Goal: Information Seeking & Learning: Learn about a topic

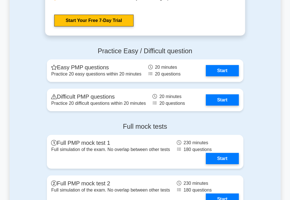
scroll to position [1551, 0]
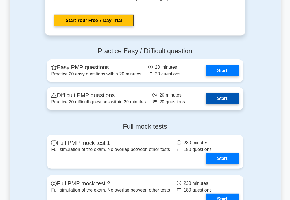
click at [223, 96] on link "Start" at bounding box center [222, 98] width 33 height 11
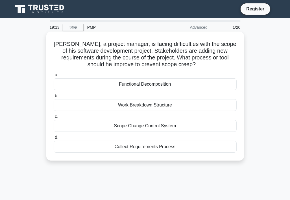
click at [149, 128] on div "Scope Change Control System" at bounding box center [145, 126] width 183 height 12
click at [54, 119] on input "c. Scope Change Control System" at bounding box center [54, 117] width 0 height 4
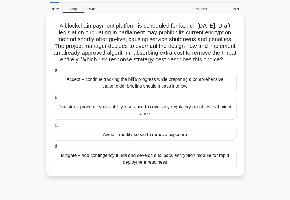
scroll to position [28, 0]
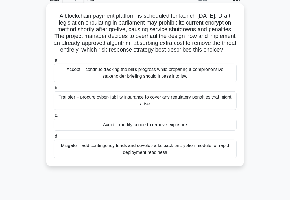
click at [167, 131] on div "Avoid – modify scope to remove exposure" at bounding box center [145, 125] width 183 height 12
click at [54, 118] on input "c. Avoid – modify scope to remove exposure" at bounding box center [54, 116] width 0 height 4
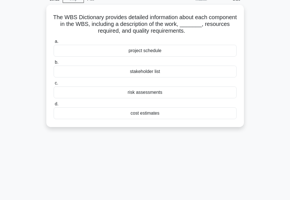
scroll to position [0, 0]
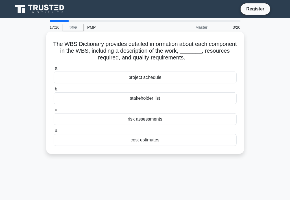
click at [152, 101] on div "stakeholder list" at bounding box center [145, 98] width 183 height 12
click at [54, 91] on input "b. stakeholder list" at bounding box center [54, 89] width 0 height 4
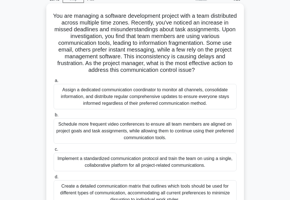
scroll to position [56, 0]
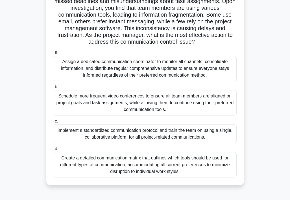
click at [142, 169] on div "Create a detailed communication matrix that outlines which tools should be used…" at bounding box center [145, 164] width 183 height 25
click at [54, 151] on input "d. Create a detailed communication matrix that outlines which tools should be u…" at bounding box center [54, 149] width 0 height 4
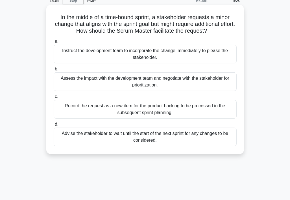
scroll to position [0, 0]
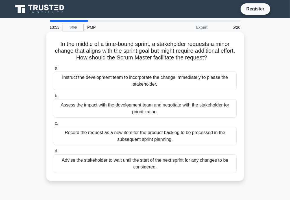
click at [185, 137] on div "Record the request as a new item for the product backlog to be processed in the…" at bounding box center [145, 136] width 183 height 19
click at [54, 125] on input "c. Record the request as a new item for the product backlog to be processed in …" at bounding box center [54, 124] width 0 height 4
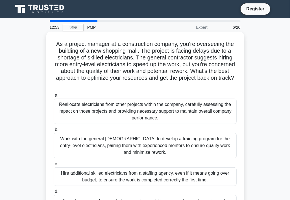
scroll to position [28, 0]
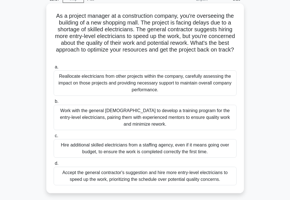
click at [86, 114] on div "Work with the general contractor to develop a training program for the entry-le…" at bounding box center [145, 117] width 183 height 25
click at [54, 103] on input "b. Work with the general contractor to develop a training program for the entry…" at bounding box center [54, 102] width 0 height 4
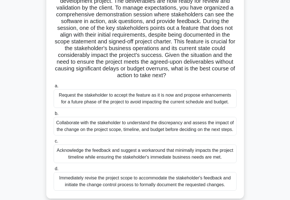
scroll to position [56, 0]
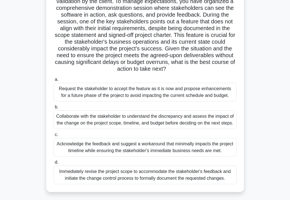
click at [163, 116] on div "Collaborate with the stakeholder to understand the discrepancy and assess the i…" at bounding box center [145, 120] width 183 height 19
click at [54, 109] on input "b. Collaborate with the stakeholder to understand the discrepancy and assess th…" at bounding box center [54, 107] width 0 height 4
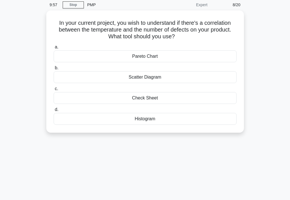
scroll to position [0, 0]
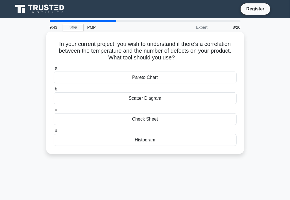
click at [159, 100] on div "Scatter Diagram" at bounding box center [145, 98] width 183 height 12
click at [54, 91] on input "b. Scatter Diagram" at bounding box center [54, 89] width 0 height 4
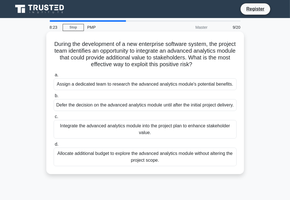
click at [98, 137] on div "Integrate the advanced analytics module into the project plan to enhance stakeh…" at bounding box center [145, 129] width 183 height 19
click at [54, 119] on input "c. Integrate the advanced analytics module into the project plan to enhance sta…" at bounding box center [54, 117] width 0 height 4
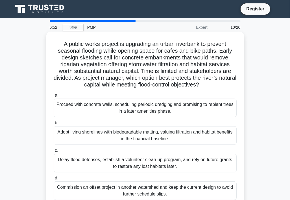
scroll to position [28, 0]
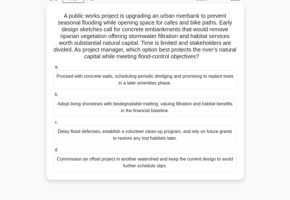
click at [193, 87] on div "Proceed with concrete walls, scheduling periodic dredging and promising to repl…" at bounding box center [145, 79] width 183 height 19
click at [54, 69] on input "a. Proceed with concrete walls, scheduling periodic dredging and promising to r…" at bounding box center [54, 67] width 0 height 4
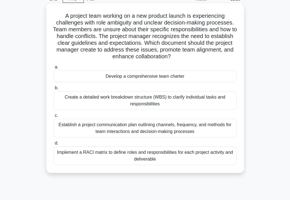
click at [125, 156] on div "Implement a RACI matrix to define roles and responsibilities for each project a…" at bounding box center [145, 156] width 183 height 19
click at [54, 145] on input "d. Implement a RACI matrix to define roles and responsibilities for each projec…" at bounding box center [54, 144] width 0 height 4
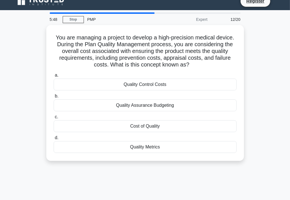
scroll to position [0, 0]
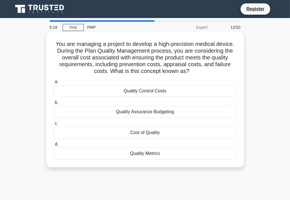
click at [140, 136] on div "Cost of Quality" at bounding box center [145, 133] width 183 height 12
click at [54, 125] on input "c. Cost of Quality" at bounding box center [54, 124] width 0 height 4
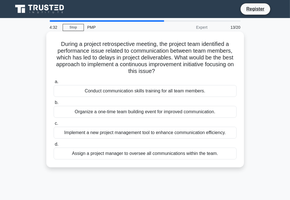
click at [88, 93] on div "Conduct communication skills training for all team members." at bounding box center [145, 91] width 183 height 12
click at [54, 84] on input "a. Conduct communication skills training for all team members." at bounding box center [54, 82] width 0 height 4
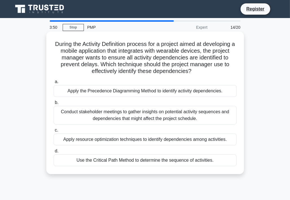
click at [158, 95] on div "Apply the Precedence Diagramming Method to identify activity dependencies." at bounding box center [145, 91] width 183 height 12
click at [54, 84] on input "a. Apply the Precedence Diagramming Method to identify activity dependencies." at bounding box center [54, 82] width 0 height 4
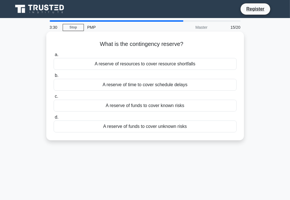
click at [164, 106] on div "A reserve of funds to cover known risks" at bounding box center [145, 106] width 183 height 12
click at [54, 98] on input "c. A reserve of funds to cover known risks" at bounding box center [54, 97] width 0 height 4
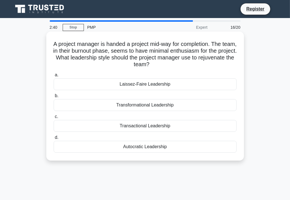
click at [137, 107] on div "Transformational Leadership" at bounding box center [145, 105] width 183 height 12
click at [54, 98] on input "b. Transformational Leadership" at bounding box center [54, 96] width 0 height 4
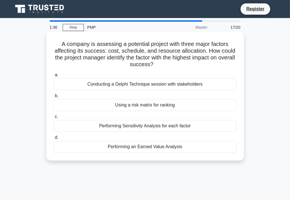
click at [149, 127] on div "Performing Sensitivity Analysis for each factor" at bounding box center [145, 126] width 183 height 12
click at [54, 119] on input "c. Performing Sensitivity Analysis for each factor" at bounding box center [54, 117] width 0 height 4
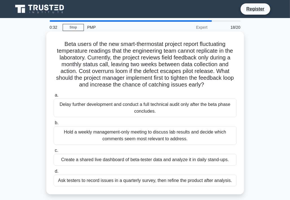
click at [111, 160] on div "Create a shared live dashboard of beta-tester data and analyze it in daily stan…" at bounding box center [145, 160] width 183 height 12
click at [54, 153] on input "c. Create a shared live dashboard of beta-tester data and analyze it in daily s…" at bounding box center [54, 151] width 0 height 4
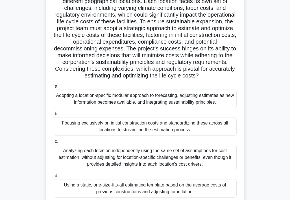
scroll to position [85, 0]
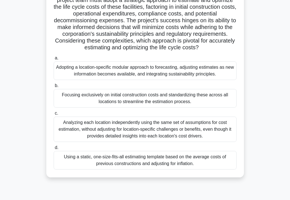
click at [133, 159] on div "Using a static, one-size-fits-all estimating template based on the average cost…" at bounding box center [145, 160] width 183 height 19
click at [54, 150] on input "d. Using a static, one-size-fits-all estimating template based on the average c…" at bounding box center [54, 148] width 0 height 4
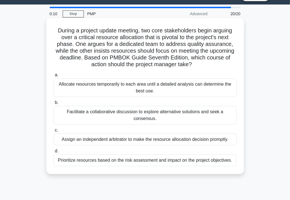
scroll to position [0, 0]
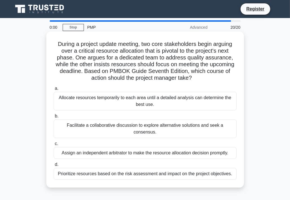
click at [137, 123] on div "Facilitate a collaborative discussion to explore alternative solutions and seek…" at bounding box center [145, 129] width 183 height 19
click at [54, 118] on input "b. Facilitate a collaborative discussion to explore alternative solutions and s…" at bounding box center [54, 116] width 0 height 4
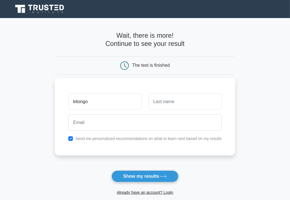
type input "kitongo"
click at [163, 105] on input "text" at bounding box center [184, 102] width 73 height 16
type input "eva"
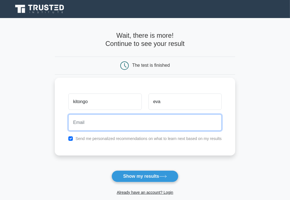
click at [127, 124] on input "email" at bounding box center [144, 122] width 153 height 16
click at [112, 123] on input "mutonyieva@gmailcom" at bounding box center [144, 122] width 153 height 16
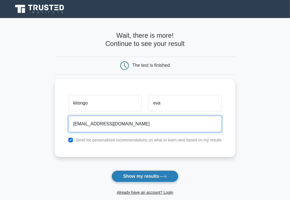
type input "mutonyieva@gmail.com"
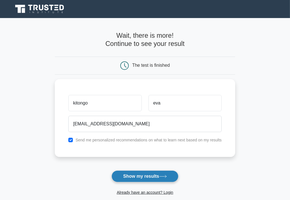
click at [131, 174] on button "Show my results" at bounding box center [144, 177] width 67 height 12
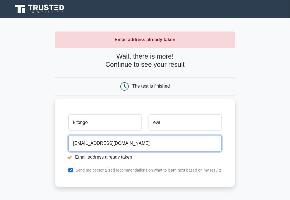
click at [122, 144] on input "mutonyieva@gmail.com" at bounding box center [144, 143] width 153 height 16
click at [96, 144] on input "mutonyieva@gmail.com" at bounding box center [144, 143] width 153 height 16
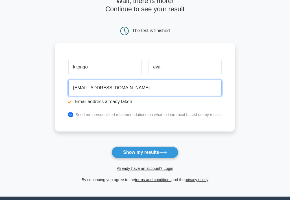
scroll to position [56, 0]
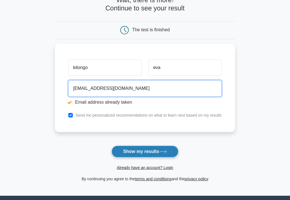
type input "mutonyieva1986@gmail.com"
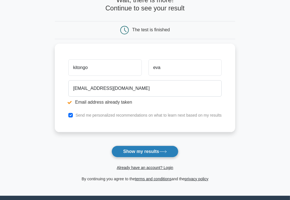
click at [124, 154] on button "Show my results" at bounding box center [144, 152] width 67 height 12
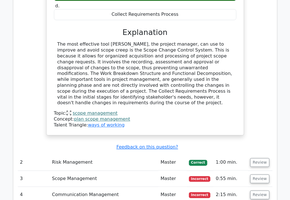
scroll to position [761, 0]
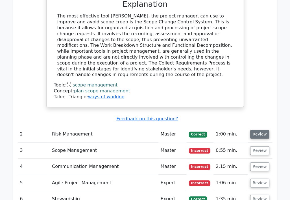
click at [253, 130] on button "Review" at bounding box center [259, 134] width 19 height 9
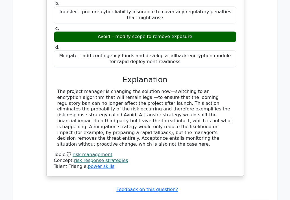
scroll to position [1015, 0]
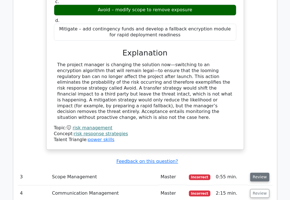
click at [255, 173] on button "Review" at bounding box center [259, 177] width 19 height 9
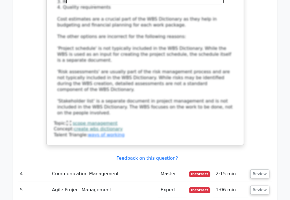
scroll to position [1410, 0]
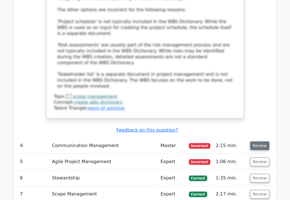
click at [253, 142] on button "Review" at bounding box center [259, 146] width 19 height 9
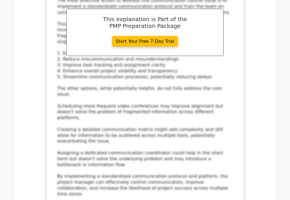
scroll to position [1805, 0]
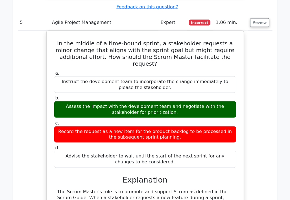
scroll to position [2030, 0]
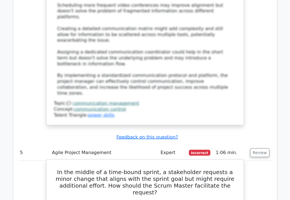
scroll to position [1889, 0]
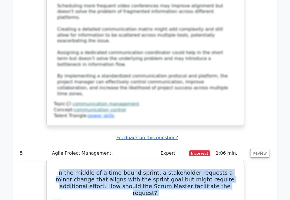
drag, startPoint x: 58, startPoint y: 72, endPoint x: 74, endPoint y: 120, distance: 50.1
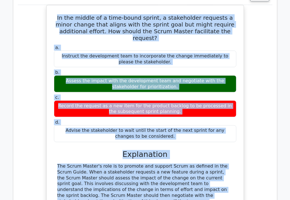
scroll to position [2060, 0]
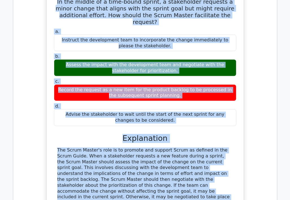
drag, startPoint x: 56, startPoint y: 71, endPoint x: 199, endPoint y: 131, distance: 154.3
click at [199, 131] on div "In the middle of a time-bound sprint, a stakeholder requests a minor change tha…" at bounding box center [145, 142] width 192 height 300
copy div "In the middle of a time-bound sprint, a stakeholder requests a minor change tha…"
drag, startPoint x: 96, startPoint y: 55, endPoint x: 107, endPoint y: 64, distance: 13.9
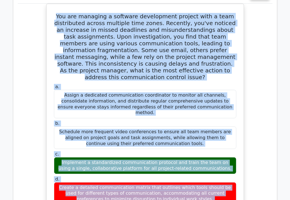
scroll to position [1627, 0]
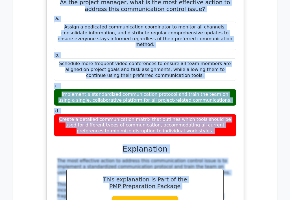
drag, startPoint x: 64, startPoint y: 48, endPoint x: 198, endPoint y: 64, distance: 134.9
click at [198, 64] on div "You are managing a software development project with a team distributed across …" at bounding box center [145, 161] width 192 height 446
copy div "You are managing a software development project with a team distributed across …"
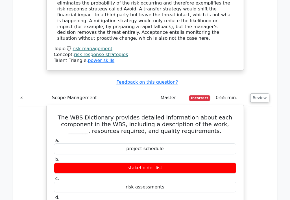
scroll to position [1091, 0]
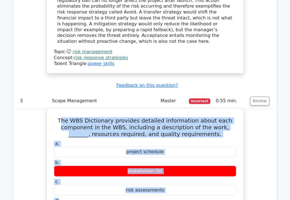
drag, startPoint x: 68, startPoint y: 81, endPoint x: 87, endPoint y: 162, distance: 83.8
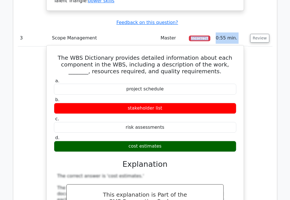
scroll to position [1146, 0]
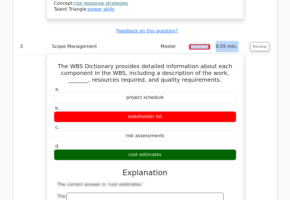
drag, startPoint x: 67, startPoint y: 79, endPoint x: 238, endPoint y: 113, distance: 174.4
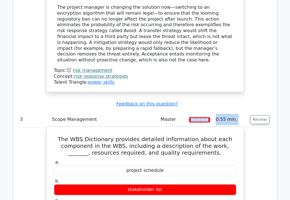
scroll to position [1061, 0]
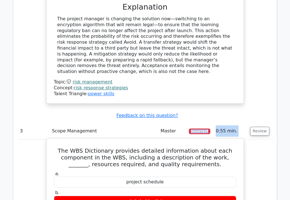
copy div "The WBS Dictionary provides detailed information about each component in the WB…"
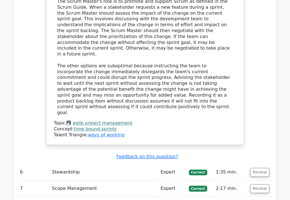
scroll to position [2189, 0]
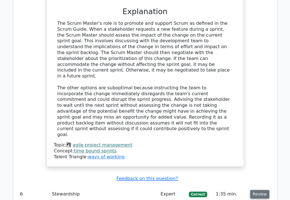
click at [261, 190] on button "Review" at bounding box center [259, 194] width 19 height 9
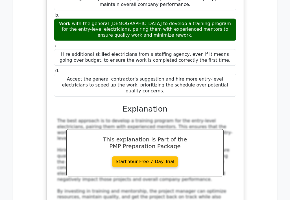
scroll to position [2471, 0]
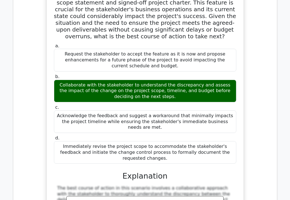
scroll to position [2837, 0]
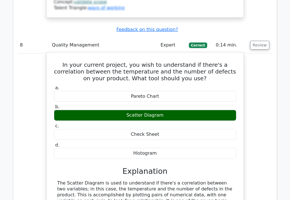
scroll to position [3091, 0]
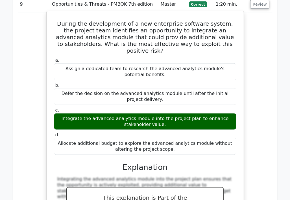
scroll to position [3373, 0]
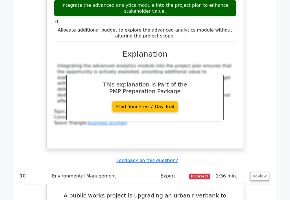
scroll to position [3458, 0]
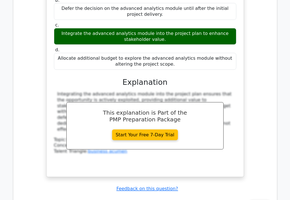
drag, startPoint x: 61, startPoint y: 30, endPoint x: 174, endPoint y: 169, distance: 179.7
copy div "A public works project is upgrading an urban riverbank to prevent seasonal floo…"
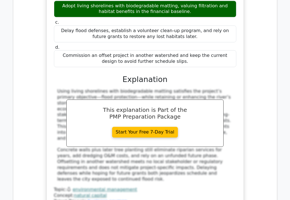
scroll to position [3740, 0]
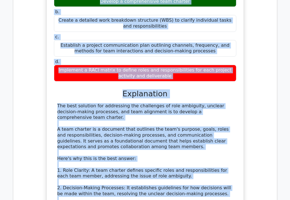
scroll to position [4098, 0]
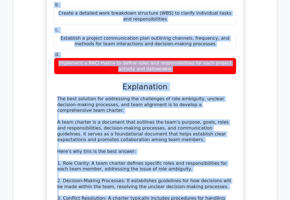
drag, startPoint x: 63, startPoint y: 72, endPoint x: 180, endPoint y: 127, distance: 129.8
click at [180, 127] on div "A project team working on a new product launch is experiencing challenges with …" at bounding box center [145, 144] width 192 height 450
copy div "A project team working on a new product launch is experiencing challenges with …"
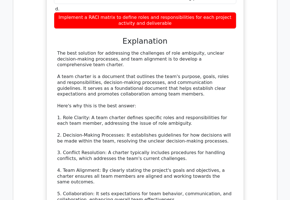
scroll to position [4154, 0]
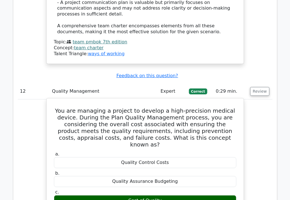
scroll to position [4408, 0]
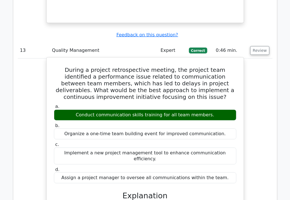
scroll to position [4746, 0]
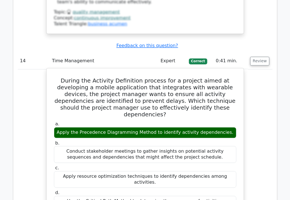
scroll to position [5056, 0]
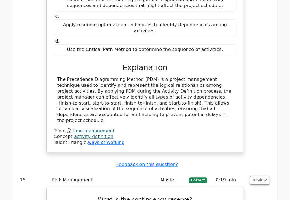
scroll to position [5225, 0]
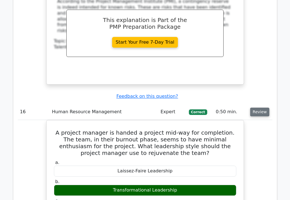
scroll to position [5507, 0]
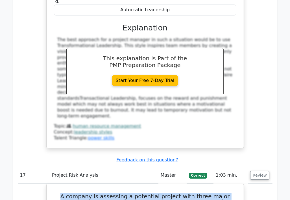
scroll to position [5759, 0]
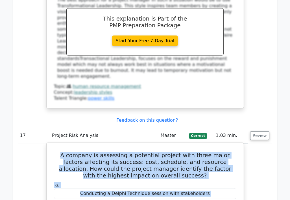
drag, startPoint x: 61, startPoint y: 67, endPoint x: 182, endPoint y: 92, distance: 123.3
copy div "A company is assessing a potential project with three major factors affecting i…"
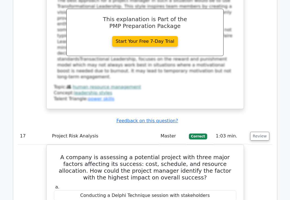
scroll to position [5787, 0]
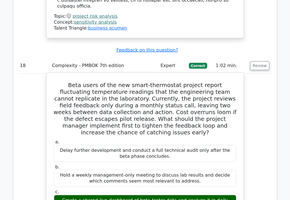
scroll to position [6126, 0]
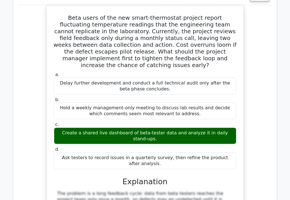
scroll to position [6182, 0]
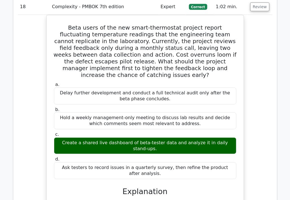
drag, startPoint x: 56, startPoint y: 61, endPoint x: 68, endPoint y: 116, distance: 55.6
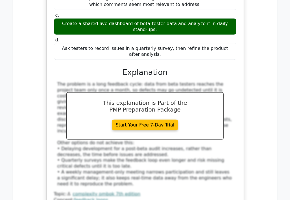
scroll to position [6330, 0]
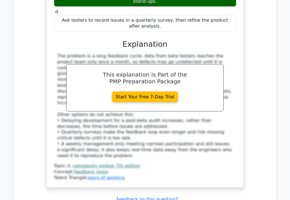
drag, startPoint x: 56, startPoint y: 60, endPoint x: 214, endPoint y: 111, distance: 166.0
copy div "In a multinational corporation's initiative to expand its operations, the proje…"
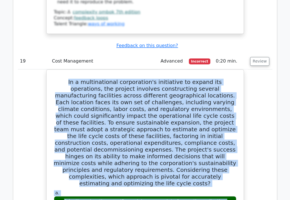
scroll to position [6471, 0]
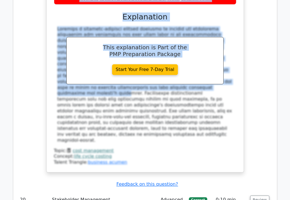
scroll to position [6781, 0]
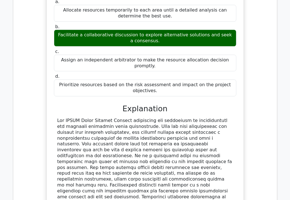
scroll to position [7057, 0]
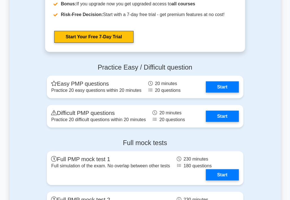
scroll to position [1805, 0]
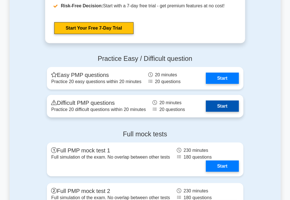
click at [219, 105] on link "Start" at bounding box center [222, 106] width 33 height 11
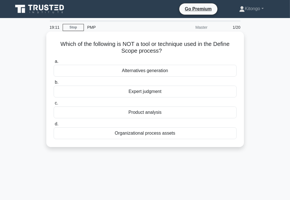
click at [161, 136] on div "Organizational process assets" at bounding box center [145, 133] width 183 height 12
click at [54, 126] on input "d. Organizational process assets" at bounding box center [54, 124] width 0 height 4
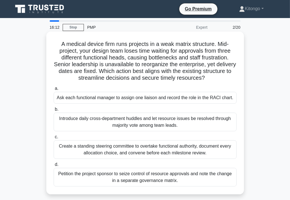
click at [120, 120] on div "Introduce daily cross-department huddles and let resource issues be resolved th…" at bounding box center [145, 122] width 183 height 19
click at [54, 111] on input "b. Introduce daily cross-department huddles and let resource issues be resolved…" at bounding box center [54, 110] width 0 height 4
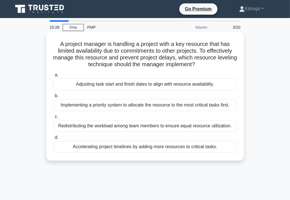
click at [99, 87] on div "Adjusting task start and finish dates to align with resource availability." at bounding box center [145, 84] width 183 height 12
click at [54, 77] on input "a. Adjusting task start and finish dates to align with resource availability." at bounding box center [54, 75] width 0 height 4
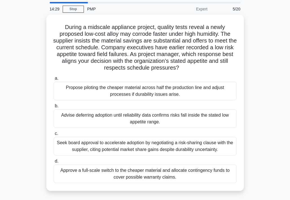
scroll to position [28, 0]
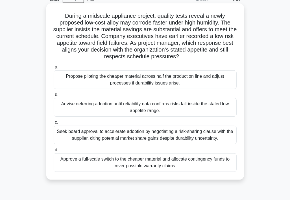
click at [150, 113] on div "Advise deferring adoption until reliability data confirms risks fall inside the…" at bounding box center [145, 107] width 183 height 19
click at [54, 97] on input "b. Advise deferring adoption until reliability data confirms risks fall inside …" at bounding box center [54, 95] width 0 height 4
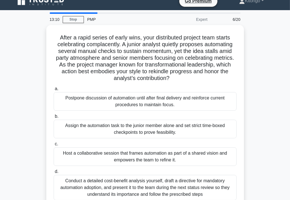
scroll to position [0, 0]
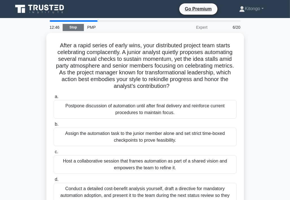
click at [70, 28] on link "Stop" at bounding box center [73, 27] width 21 height 7
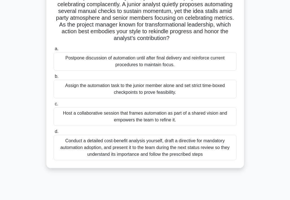
scroll to position [56, 0]
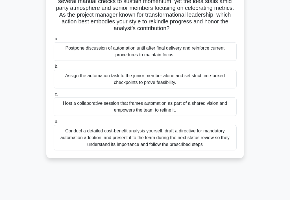
click at [134, 105] on div "Host a collaborative session that frames automation as part of a shared vision …" at bounding box center [145, 107] width 183 height 19
click at [54, 96] on input "c. Host a collaborative session that frames automation as part of a shared visi…" at bounding box center [54, 94] width 0 height 4
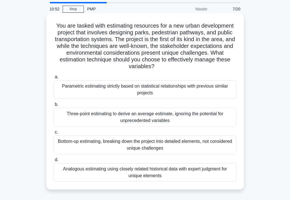
scroll to position [28, 0]
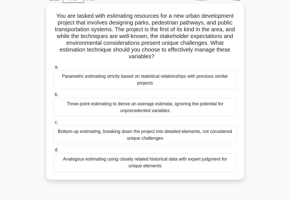
click at [99, 165] on div "Analogous estimating using closely related historical data with expert judgment…" at bounding box center [145, 162] width 183 height 19
click at [54, 152] on input "d. Analogous estimating using closely related historical data with expert judgm…" at bounding box center [54, 150] width 0 height 4
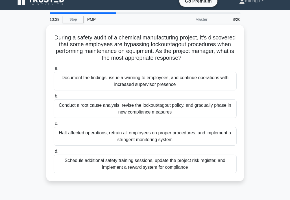
scroll to position [0, 0]
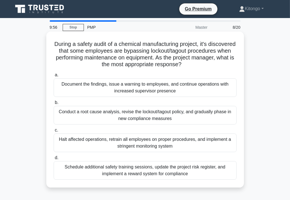
click at [97, 111] on div "Conduct a root cause analysis, revise the lockout/tagout policy, and gradually …" at bounding box center [145, 115] width 183 height 19
click at [54, 105] on input "b. Conduct a root cause analysis, revise the lockout/tagout policy, and gradual…" at bounding box center [54, 103] width 0 height 4
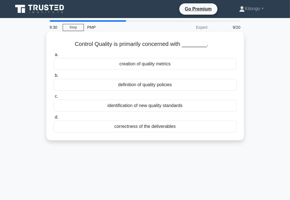
click at [109, 127] on div "correctness of the deliverables" at bounding box center [145, 127] width 183 height 12
click at [54, 119] on input "d. correctness of the deliverables" at bounding box center [54, 118] width 0 height 4
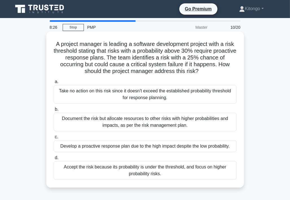
click at [185, 150] on div "Develop a proactive response plan due to the high impact despite the low probab…" at bounding box center [145, 146] width 183 height 12
click at [54, 139] on input "c. Develop a proactive response plan due to the high impact despite the low pro…" at bounding box center [54, 137] width 0 height 4
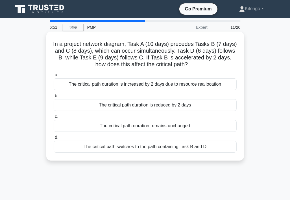
click at [141, 125] on div "The critical path duration remains unchanged" at bounding box center [145, 126] width 183 height 12
click at [54, 119] on input "c. The critical path duration remains unchanged" at bounding box center [54, 117] width 0 height 4
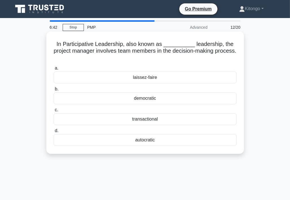
click at [148, 101] on div "democratic" at bounding box center [145, 98] width 183 height 12
click at [54, 91] on input "b. democratic" at bounding box center [54, 89] width 0 height 4
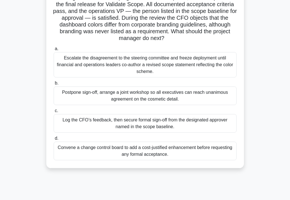
scroll to position [56, 0]
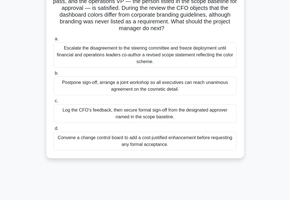
click at [129, 113] on div "Log the CFO’s feedback, then secure formal sign-off from the designated approve…" at bounding box center [145, 113] width 183 height 19
click at [54, 103] on input "c. Log the CFO’s feedback, then secure formal sign-off from the designated appr…" at bounding box center [54, 101] width 0 height 4
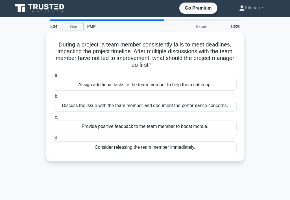
scroll to position [0, 0]
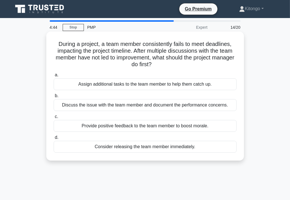
click at [160, 150] on div "Consider releasing the team member immediately." at bounding box center [145, 147] width 183 height 12
click at [54, 140] on input "d. Consider releasing the team member immediately." at bounding box center [54, 138] width 0 height 4
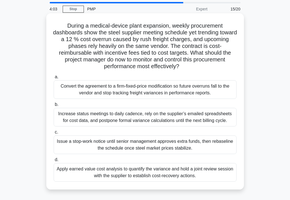
scroll to position [28, 0]
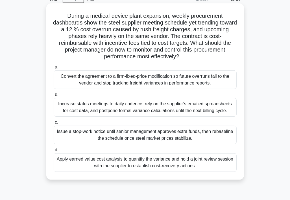
click at [115, 166] on div "Apply earned value cost analysis to quantify the variance and hold a joint revi…" at bounding box center [145, 162] width 183 height 19
click at [54, 152] on input "d. Apply earned value cost analysis to quantify the variance and hold a joint r…" at bounding box center [54, 150] width 0 height 4
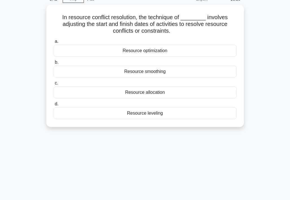
scroll to position [0, 0]
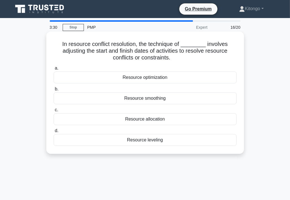
click at [158, 142] on div "Resource leveling" at bounding box center [145, 140] width 183 height 12
click at [54, 133] on input "d. Resource leveling" at bounding box center [54, 131] width 0 height 4
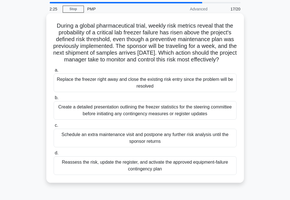
scroll to position [28, 0]
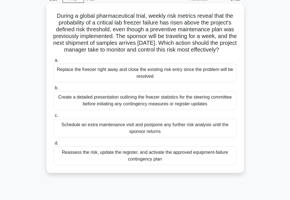
click at [155, 165] on div "Reassess the risk, update the register, and activate the approved equipment-fai…" at bounding box center [145, 156] width 183 height 19
click at [54, 145] on input "d. Reassess the risk, update the register, and activate the approved equipment-…" at bounding box center [54, 144] width 0 height 4
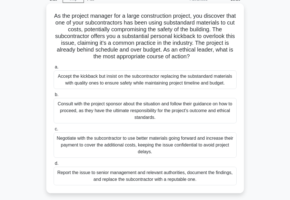
click at [131, 179] on div "Report the issue to senior management and relevant authorities, document the fi…" at bounding box center [145, 176] width 183 height 19
click at [54, 166] on input "d. Report the issue to senior management and relevant authorities, document the…" at bounding box center [54, 164] width 0 height 4
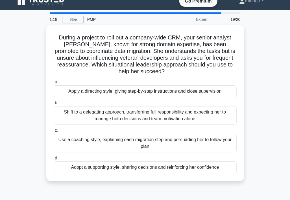
scroll to position [0, 0]
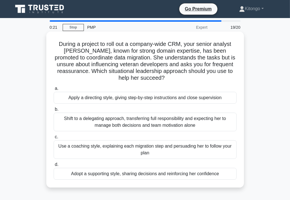
click at [110, 175] on div "Adopt a supporting style, sharing decisions and reinforcing her confidence" at bounding box center [145, 174] width 183 height 12
click at [54, 167] on input "d. Adopt a supporting style, sharing decisions and reinforcing her confidence" at bounding box center [54, 165] width 0 height 4
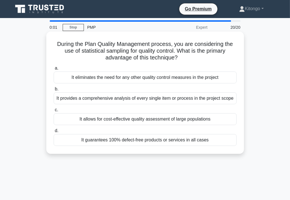
click at [120, 100] on div "It provides a comprehensive analysis of every single item or process in the pro…" at bounding box center [145, 98] width 183 height 12
click at [54, 91] on input "b. It provides a comprehensive analysis of every single item or process in the …" at bounding box center [54, 89] width 0 height 4
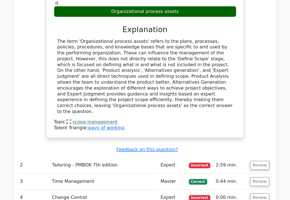
scroll to position [705, 0]
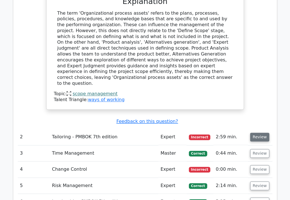
click at [254, 133] on button "Review" at bounding box center [259, 137] width 19 height 9
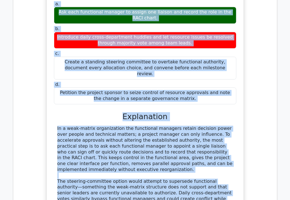
scroll to position [924, 0]
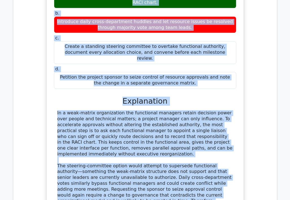
drag, startPoint x: 59, startPoint y: 88, endPoint x: 168, endPoint y: 149, distance: 125.0
click at [168, 149] on div "A medical device firm runs projects in a weak matrix structure. Mid-project, yo…" at bounding box center [145, 85] width 192 height 314
copy div "A medical device firm runs projects in a weak matrix structure. Mid-project, yo…"
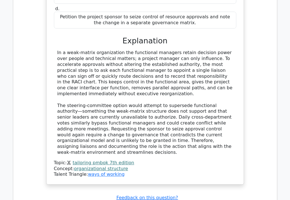
scroll to position [1065, 0]
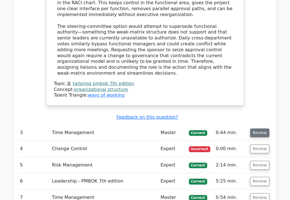
click at [259, 129] on button "Review" at bounding box center [259, 133] width 19 height 9
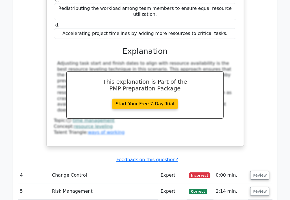
scroll to position [1318, 0]
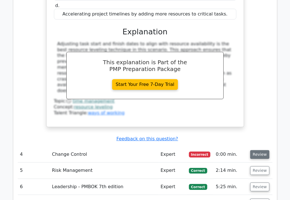
click at [256, 150] on button "Review" at bounding box center [259, 154] width 19 height 9
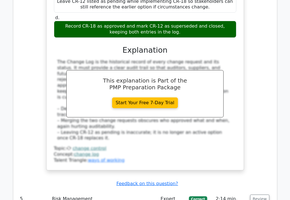
scroll to position [1600, 0]
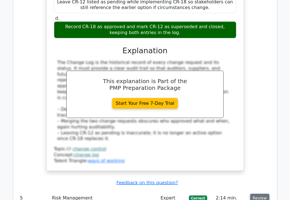
click at [262, 194] on button "Review" at bounding box center [259, 198] width 19 height 9
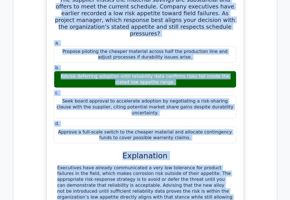
scroll to position [1950, 0]
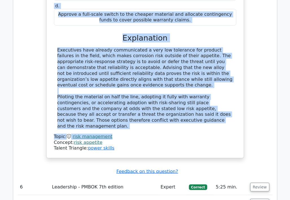
drag, startPoint x: 63, startPoint y: 59, endPoint x: 173, endPoint y: 3, distance: 122.8
click at [173, 3] on div "During a midscale appliance project, quality tests reveal a newly proposed low-…" at bounding box center [145, 7] width 192 height 298
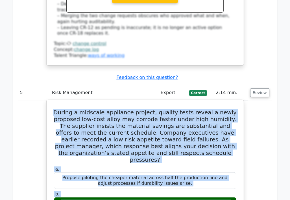
scroll to position [1696, 0]
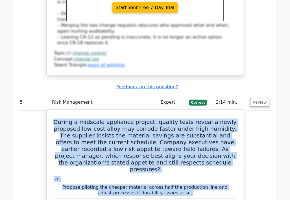
copy div "Loremi d sitametc adipiscin elitsed, doeiusm tempo incidi u labor etdolore mag-…"
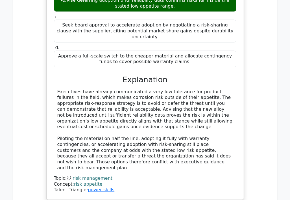
scroll to position [1922, 0]
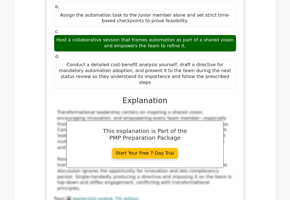
scroll to position [2260, 0]
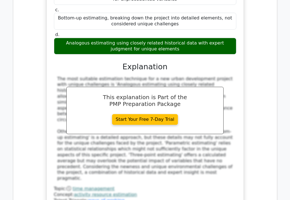
scroll to position [2599, 0]
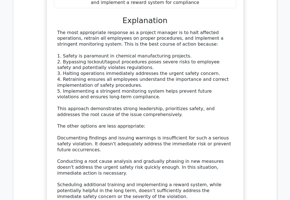
scroll to position [2993, 0]
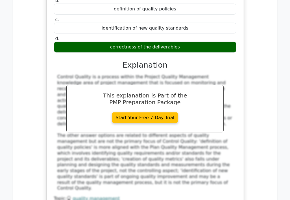
scroll to position [3304, 0]
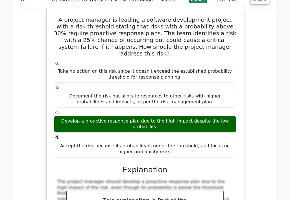
scroll to position [3557, 0]
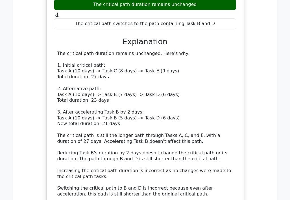
scroll to position [3952, 0]
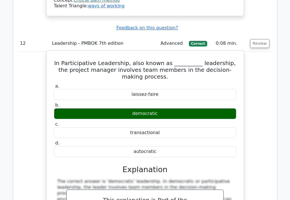
scroll to position [4149, 0]
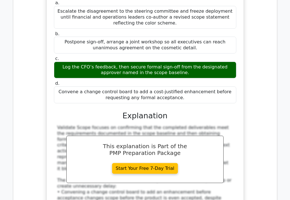
scroll to position [4544, 0]
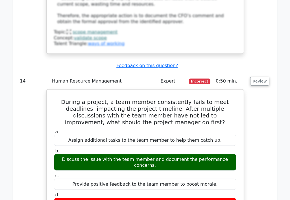
scroll to position [4770, 0]
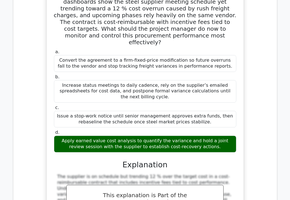
scroll to position [5108, 0]
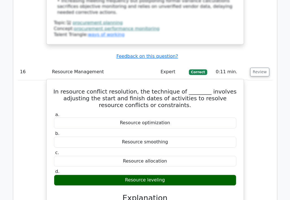
scroll to position [5418, 0]
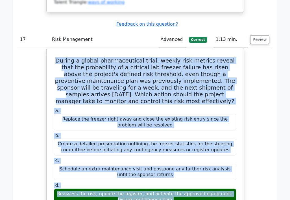
scroll to position [5736, 0]
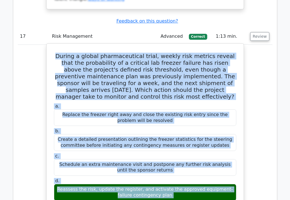
drag, startPoint x: 55, startPoint y: 45, endPoint x: 147, endPoint y: 53, distance: 92.5
click at [147, 53] on div "During a global pharmaceutical trial, weekly risk metrics reveal that the proba…" at bounding box center [145, 194] width 192 height 297
copy div "During a global pharmaceutical trial, weekly risk metrics reveal that the proba…"
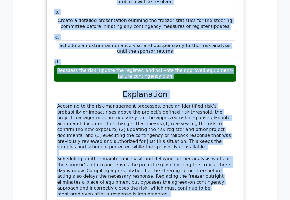
scroll to position [5821, 0]
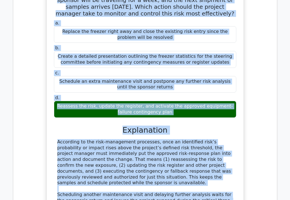
drag, startPoint x: 58, startPoint y: 21, endPoint x: 216, endPoint y: 177, distance: 222.5
copy div "As the project manager for a large construction project, you discover that one …"
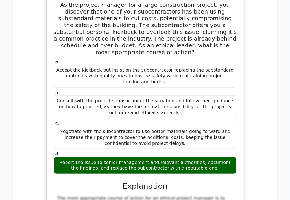
scroll to position [6131, 0]
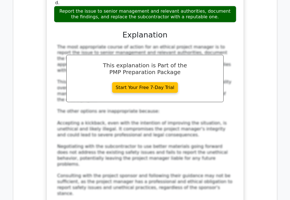
scroll to position [6244, 0]
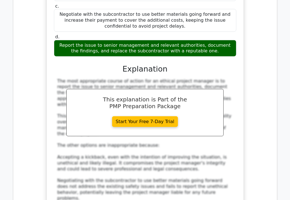
drag, startPoint x: 57, startPoint y: 13, endPoint x: 209, endPoint y: 142, distance: 198.8
copy div "During a project to roll out a company-wide CRM, your senior analyst [PERSON_NA…"
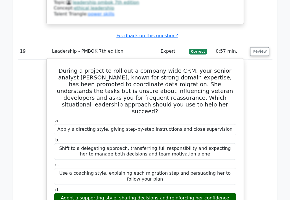
scroll to position [6469, 0]
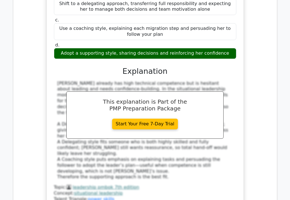
scroll to position [6628, 0]
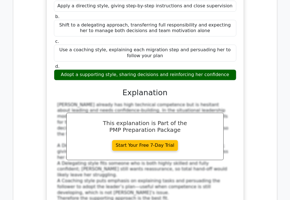
drag, startPoint x: 56, startPoint y: 96, endPoint x: 203, endPoint y: 198, distance: 178.3
copy div "During the Plan Quality Management process, you are considering the use of stat…"
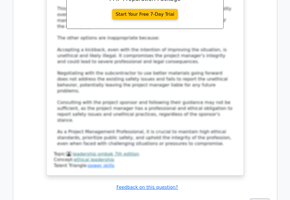
scroll to position [6290, 0]
